Goal: Download file/media

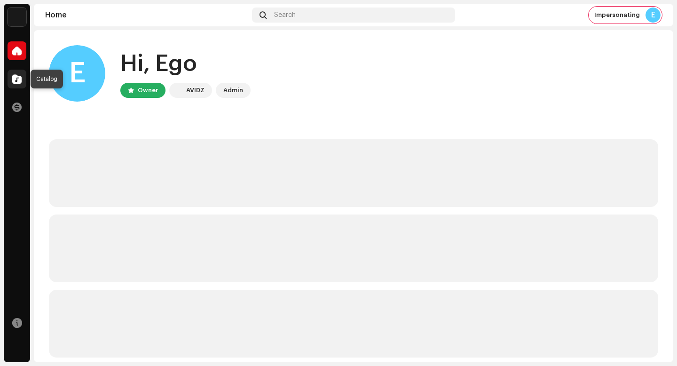
click at [11, 82] on div at bounding box center [17, 79] width 19 height 19
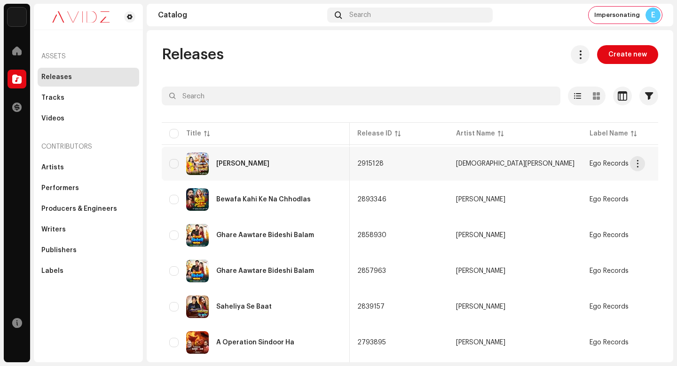
click at [578, 56] on span at bounding box center [580, 55] width 9 height 8
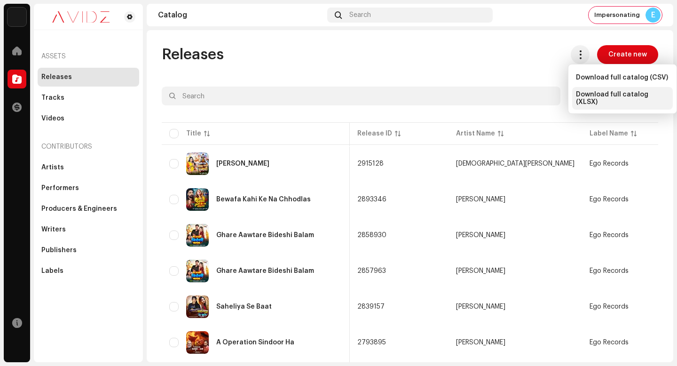
click at [620, 98] on span "Download full catalog (XLSX)" at bounding box center [622, 98] width 93 height 15
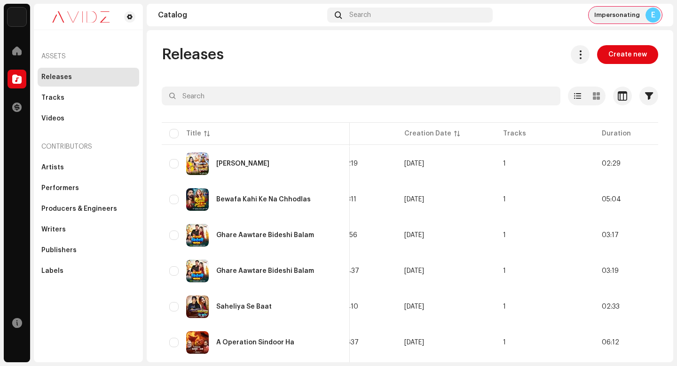
click at [624, 17] on span "Impersonating" at bounding box center [618, 15] width 46 height 8
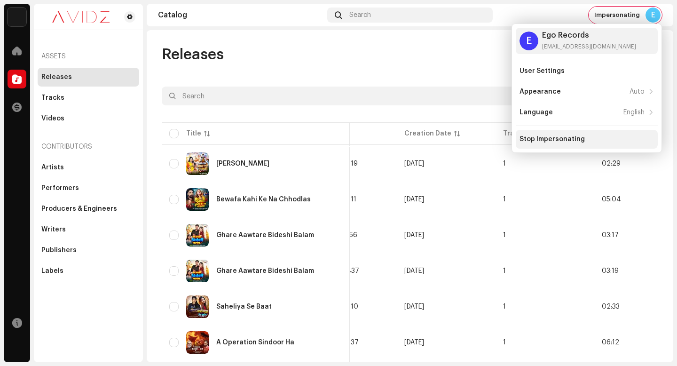
click at [558, 138] on div "Stop Impersonating" at bounding box center [552, 139] width 65 height 8
